Goal: Task Accomplishment & Management: Use online tool/utility

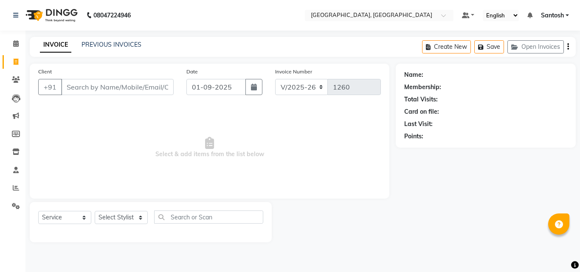
select select "5506"
select select "service"
click at [126, 223] on select "Select Stylist [PERSON_NAME] Manager [PERSON_NAME] [PERSON_NAME] [PERSON_NAME] …" at bounding box center [121, 217] width 53 height 13
select select "87670"
click at [95, 211] on select "Select Stylist [PERSON_NAME] Manager [PERSON_NAME] [PERSON_NAME] [PERSON_NAME] …" at bounding box center [121, 217] width 53 height 13
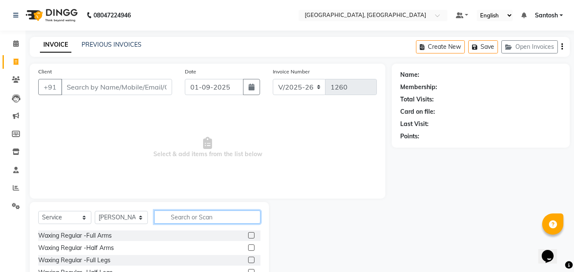
click at [173, 216] on input "text" at bounding box center [207, 217] width 106 height 13
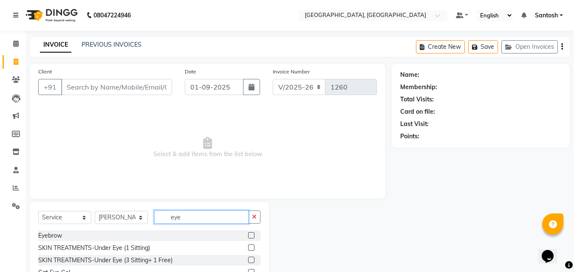
type input "eye"
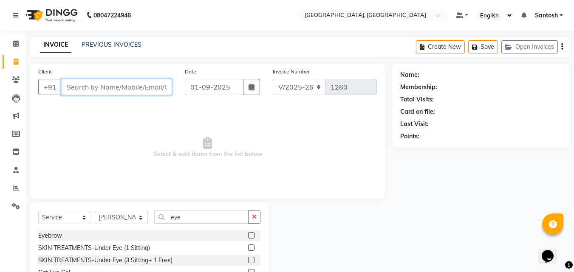
click at [112, 85] on input "Client" at bounding box center [116, 87] width 111 height 16
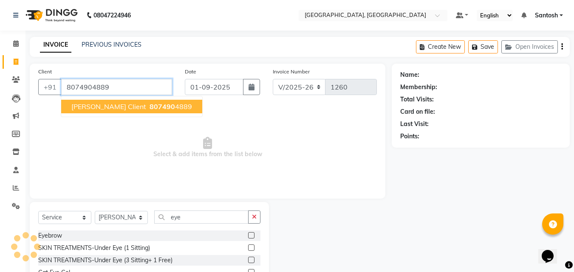
type input "8074904889"
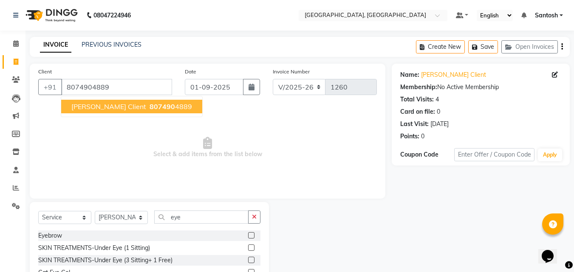
click at [99, 102] on button "[PERSON_NAME] Client 807490 4889" at bounding box center [131, 107] width 141 height 14
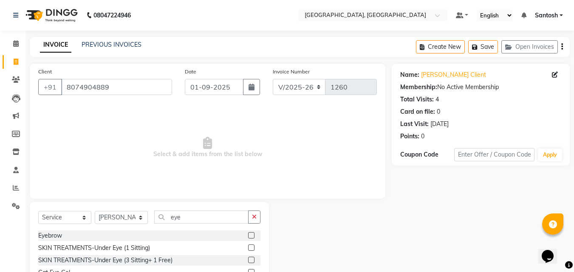
scroll to position [68, 0]
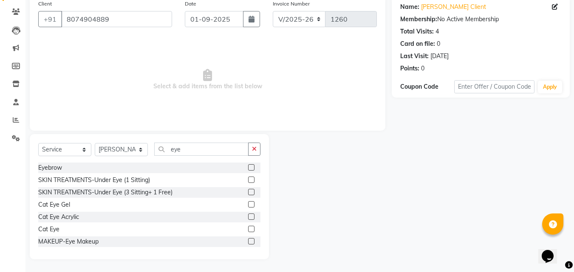
click at [248, 169] on label at bounding box center [251, 167] width 6 height 6
click at [248, 169] on input "checkbox" at bounding box center [251, 168] width 6 height 6
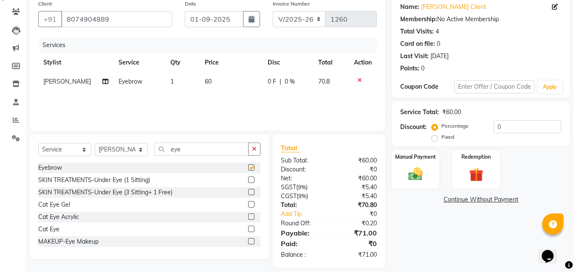
checkbox input "false"
click at [415, 166] on img at bounding box center [415, 174] width 24 height 17
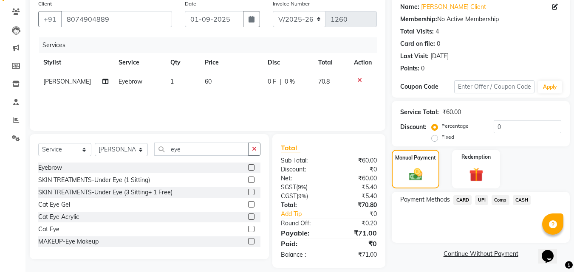
click at [482, 202] on span "UPI" at bounding box center [481, 200] width 13 height 10
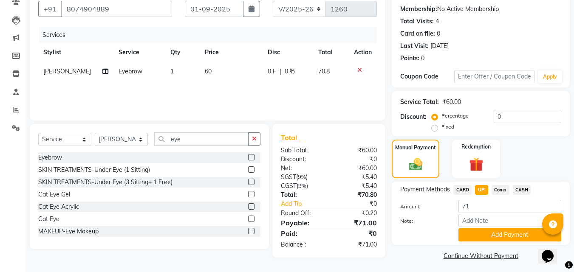
scroll to position [81, 0]
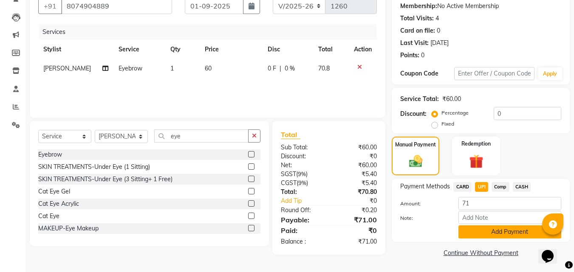
click at [501, 231] on button "Add Payment" at bounding box center [509, 231] width 103 height 13
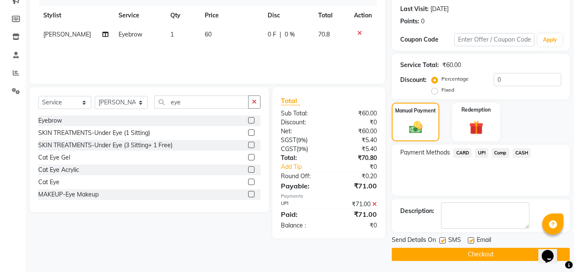
scroll to position [117, 0]
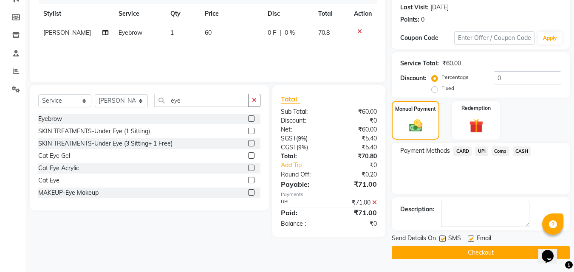
click at [472, 237] on label at bounding box center [471, 239] width 6 height 6
click at [472, 237] on input "checkbox" at bounding box center [471, 240] width 6 height 6
checkbox input "false"
click at [476, 256] on button "Checkout" at bounding box center [481, 252] width 178 height 13
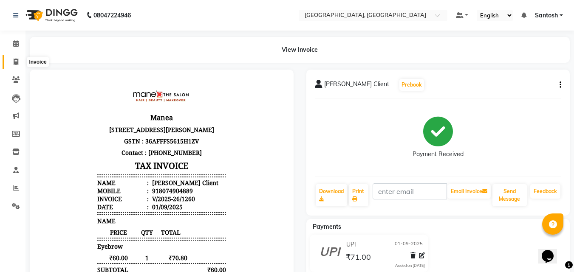
click at [14, 62] on icon at bounding box center [16, 62] width 5 height 6
select select "service"
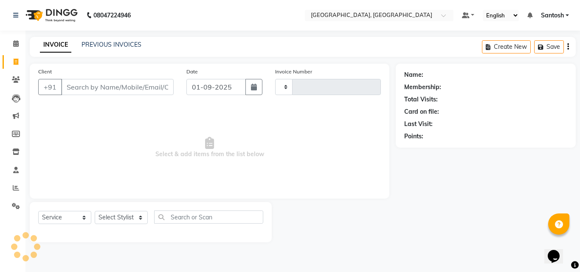
type input "1261"
select select "5506"
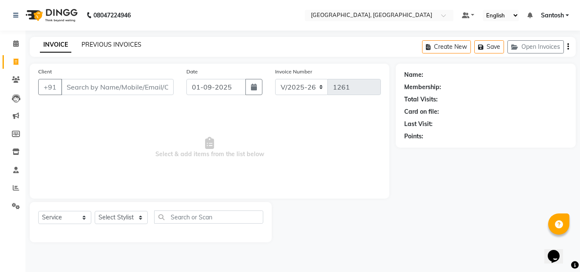
click at [92, 43] on link "PREVIOUS INVOICES" at bounding box center [112, 45] width 60 height 8
